Goal: Task Accomplishment & Management: Use online tool/utility

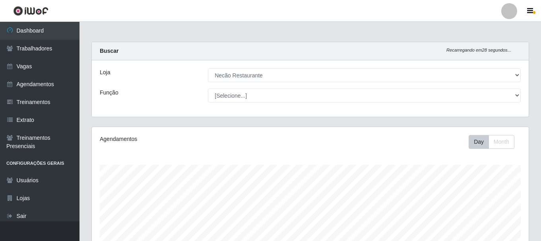
select select "334"
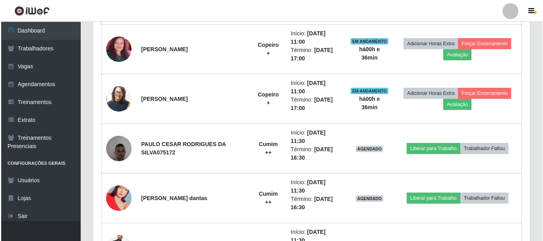
scroll to position [463, 0]
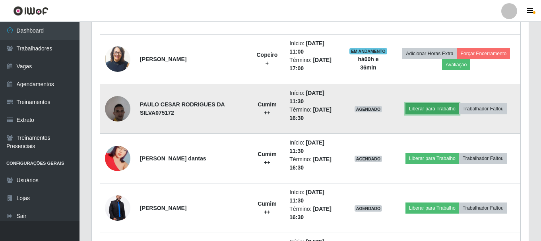
click at [424, 110] on button "Liberar para Trabalho" at bounding box center [433, 108] width 54 height 11
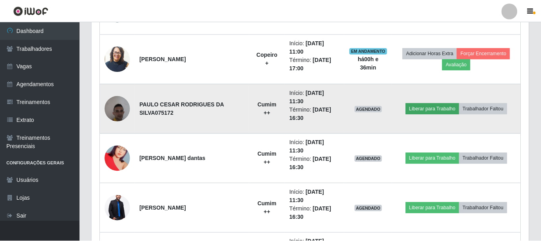
scroll to position [165, 433]
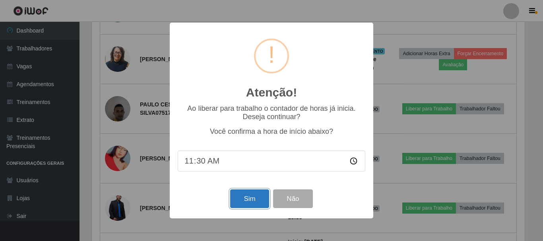
click at [261, 202] on button "Sim" at bounding box center [249, 199] width 39 height 19
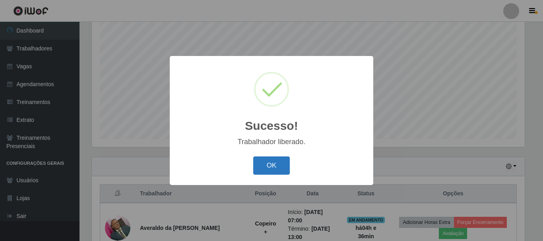
click at [267, 165] on button "OK" at bounding box center [271, 166] width 37 height 19
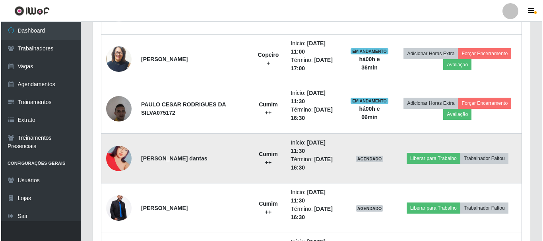
scroll to position [543, 0]
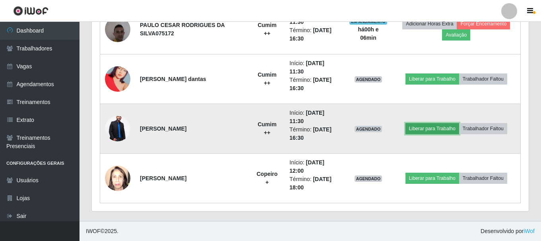
click at [424, 128] on button "Liberar para Trabalho" at bounding box center [433, 128] width 54 height 11
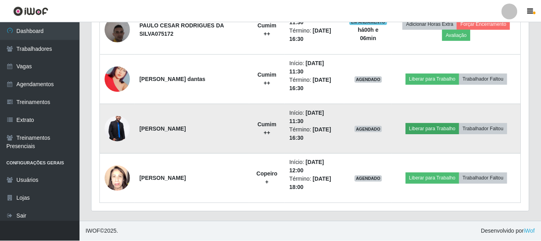
scroll to position [165, 433]
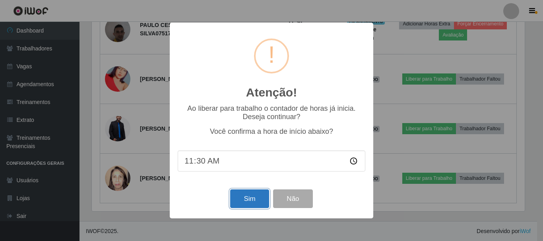
click at [257, 205] on button "Sim" at bounding box center [249, 199] width 39 height 19
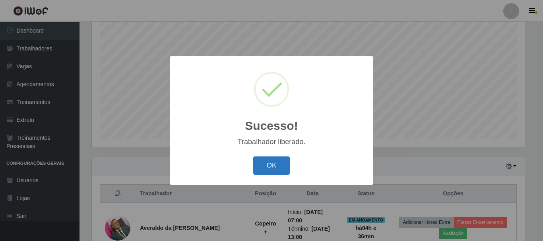
click at [266, 171] on button "OK" at bounding box center [271, 166] width 37 height 19
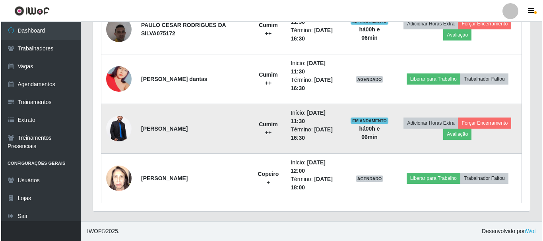
scroll to position [503, 0]
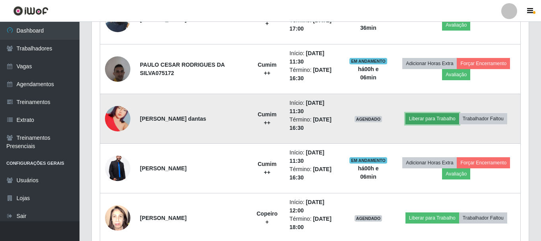
click at [428, 120] on button "Liberar para Trabalho" at bounding box center [433, 118] width 54 height 11
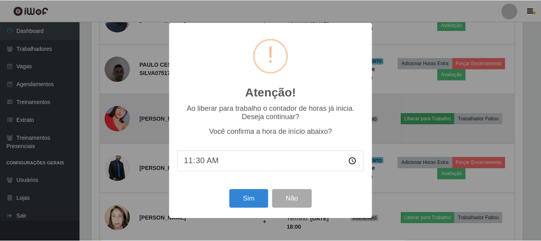
scroll to position [165, 433]
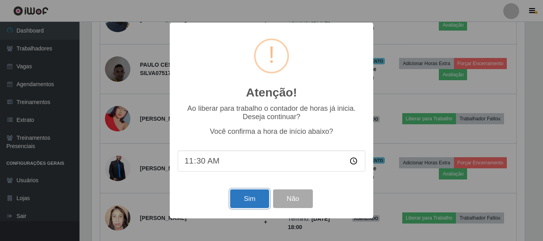
click at [261, 199] on button "Sim" at bounding box center [249, 199] width 39 height 19
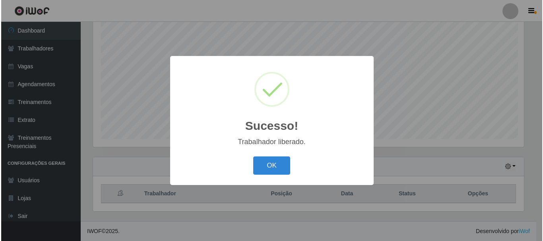
scroll to position [0, 0]
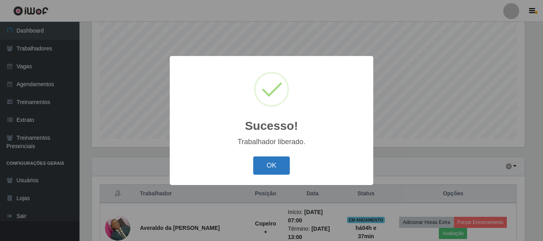
click at [276, 169] on button "OK" at bounding box center [271, 166] width 37 height 19
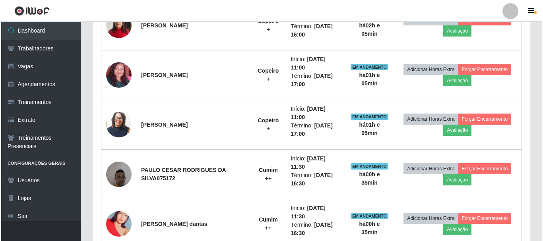
scroll to position [517, 0]
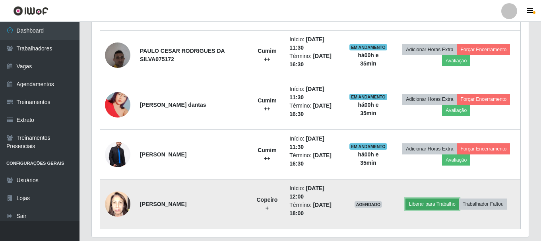
click at [424, 202] on button "Liberar para Trabalho" at bounding box center [433, 204] width 54 height 11
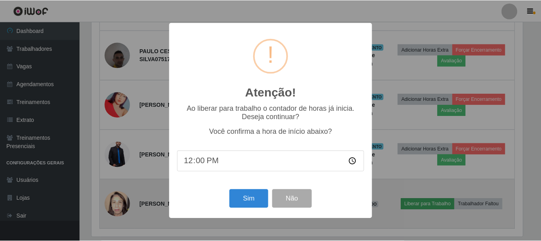
scroll to position [165, 433]
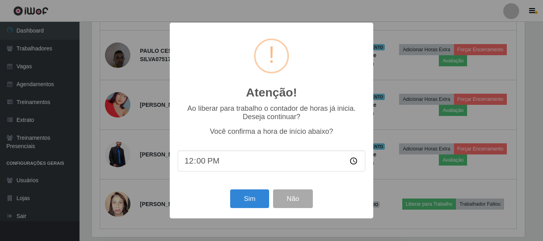
click at [200, 167] on input "12:00" at bounding box center [272, 161] width 188 height 21
type input "12:10"
click at [259, 199] on button "Sim" at bounding box center [249, 199] width 39 height 19
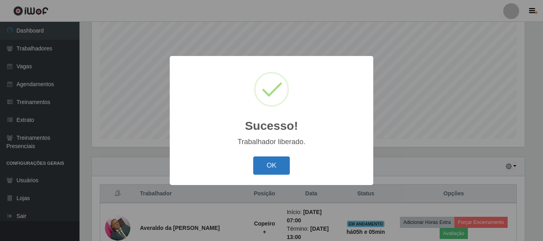
click at [272, 164] on button "OK" at bounding box center [271, 166] width 37 height 19
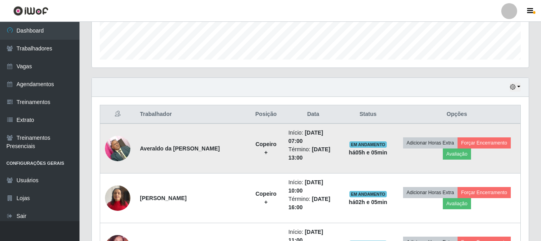
scroll to position [0, 0]
